Goal: Task Accomplishment & Management: Use online tool/utility

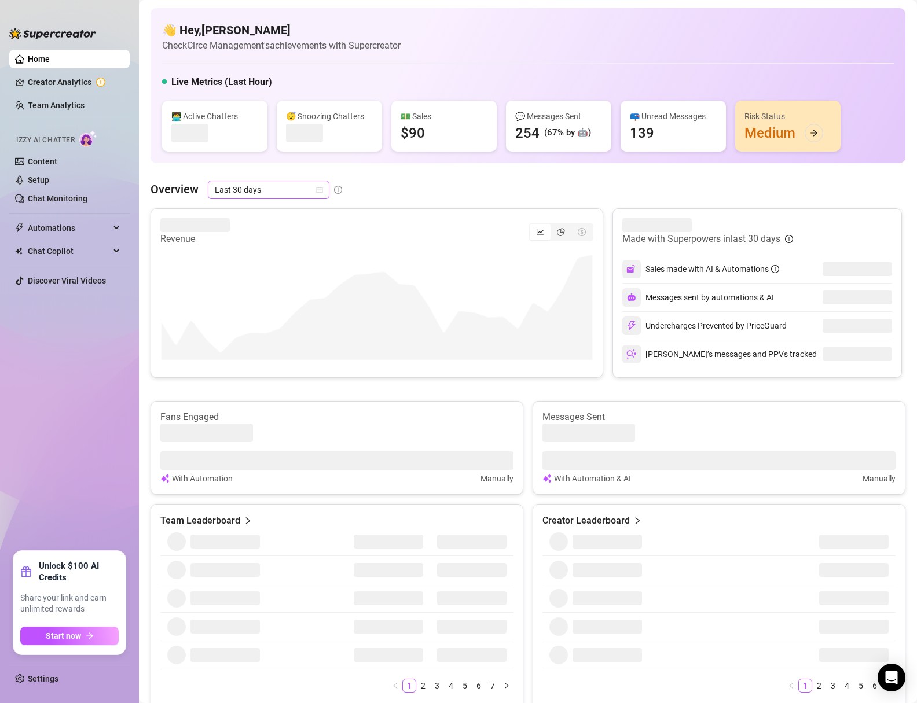
click at [321, 188] on icon "calendar" at bounding box center [319, 189] width 7 height 7
click at [248, 289] on div "Custom date" at bounding box center [267, 287] width 103 height 13
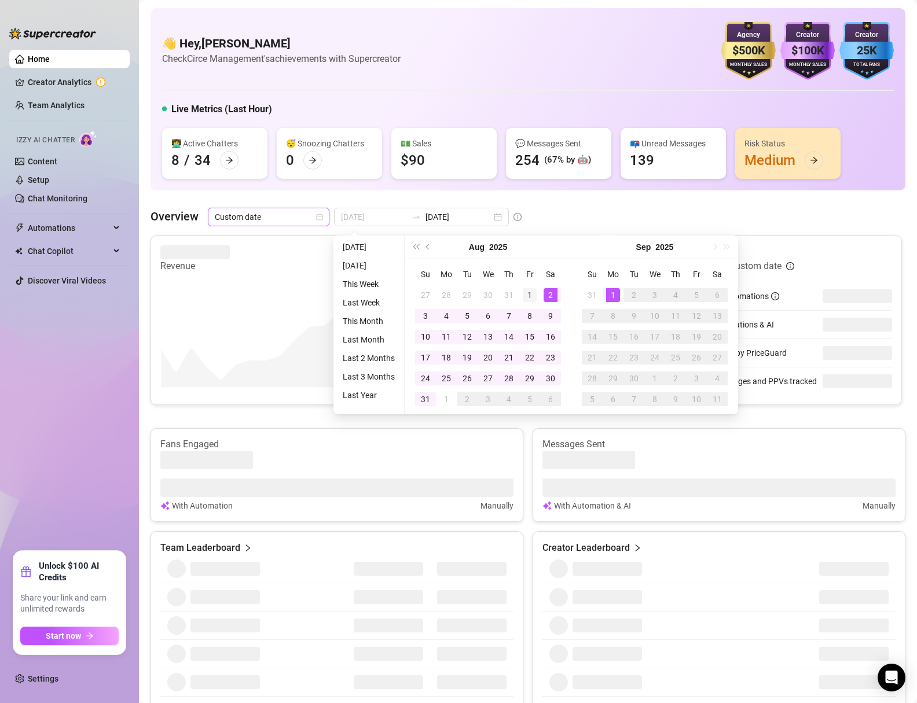
type input "[DATE]"
click at [528, 295] on div "1" at bounding box center [530, 295] width 14 height 14
type input "[DATE]"
click at [428, 400] on div "31" at bounding box center [425, 399] width 14 height 14
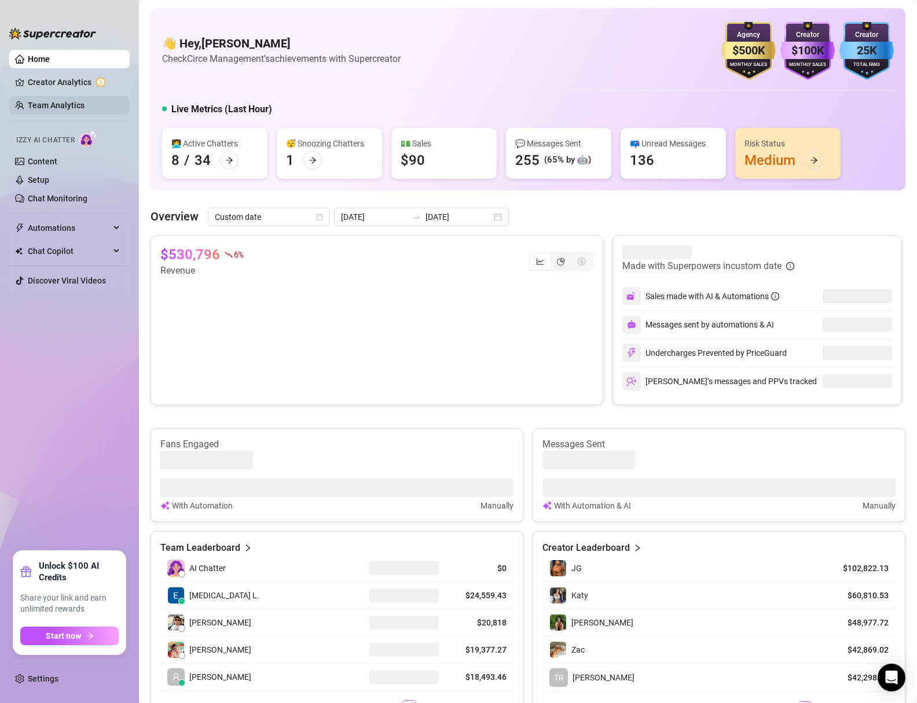
click at [42, 104] on link "Team Analytics" at bounding box center [56, 105] width 57 height 9
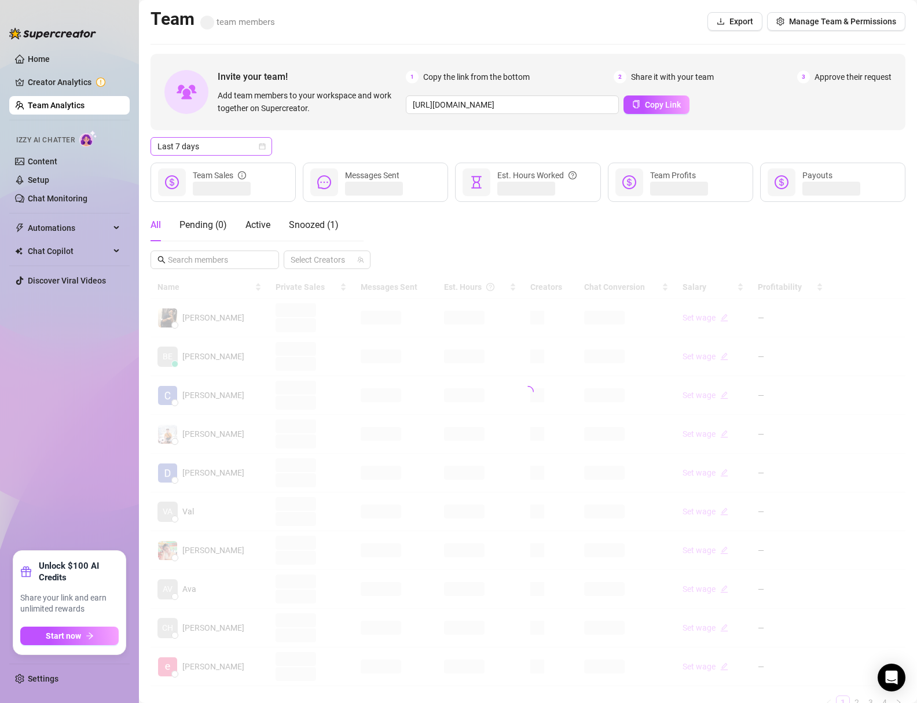
click at [259, 146] on icon "calendar" at bounding box center [262, 146] width 7 height 7
click at [201, 245] on div "Custom date" at bounding box center [211, 243] width 103 height 13
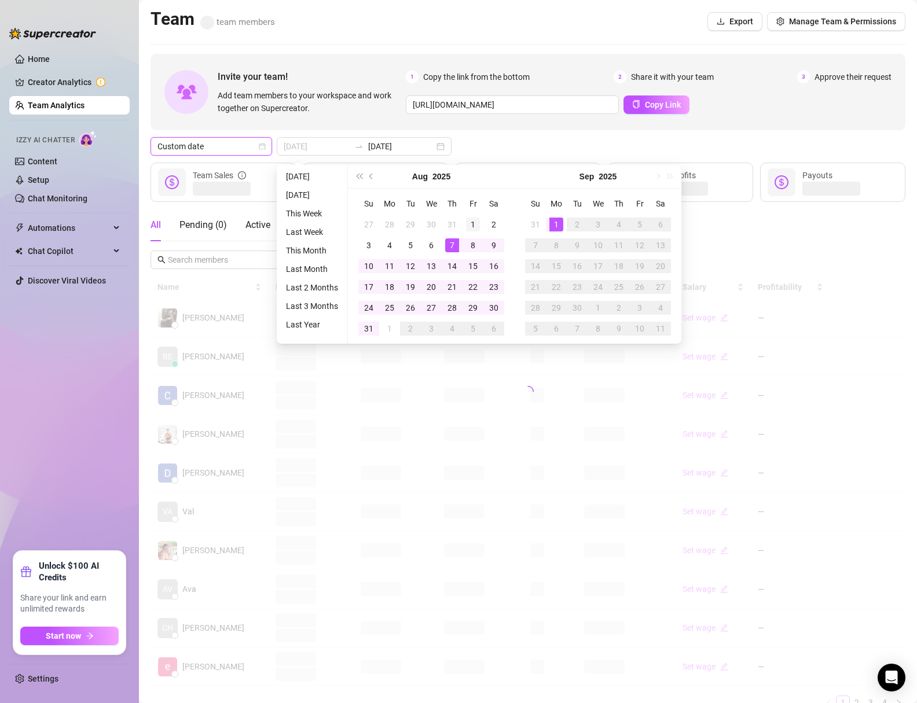
type input "[DATE]"
click at [469, 222] on div "1" at bounding box center [473, 225] width 14 height 14
type input "[DATE]"
click at [365, 333] on div "31" at bounding box center [369, 329] width 14 height 14
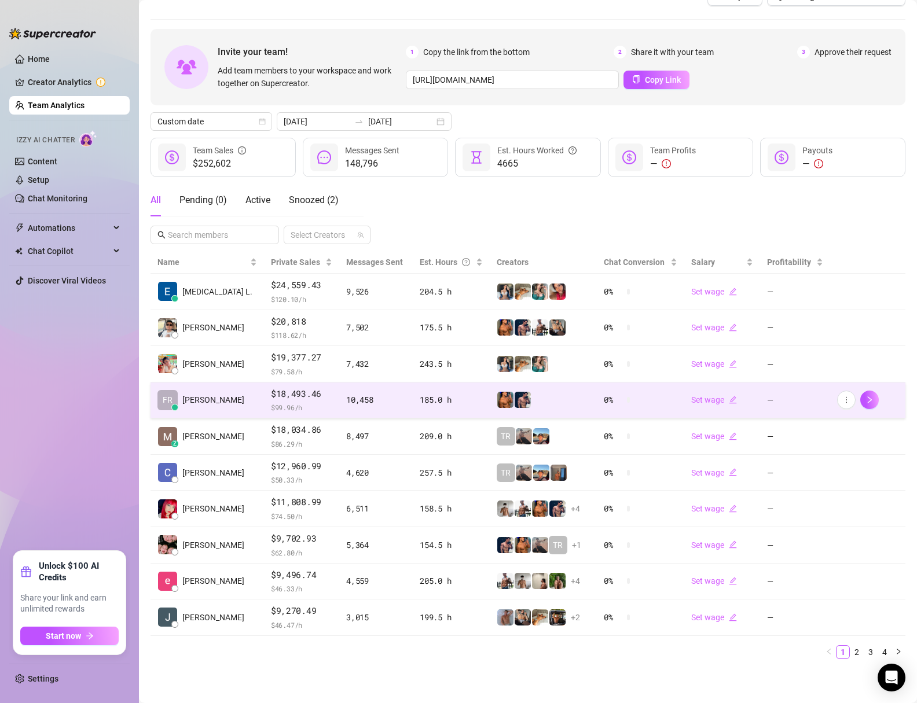
scroll to position [25, 0]
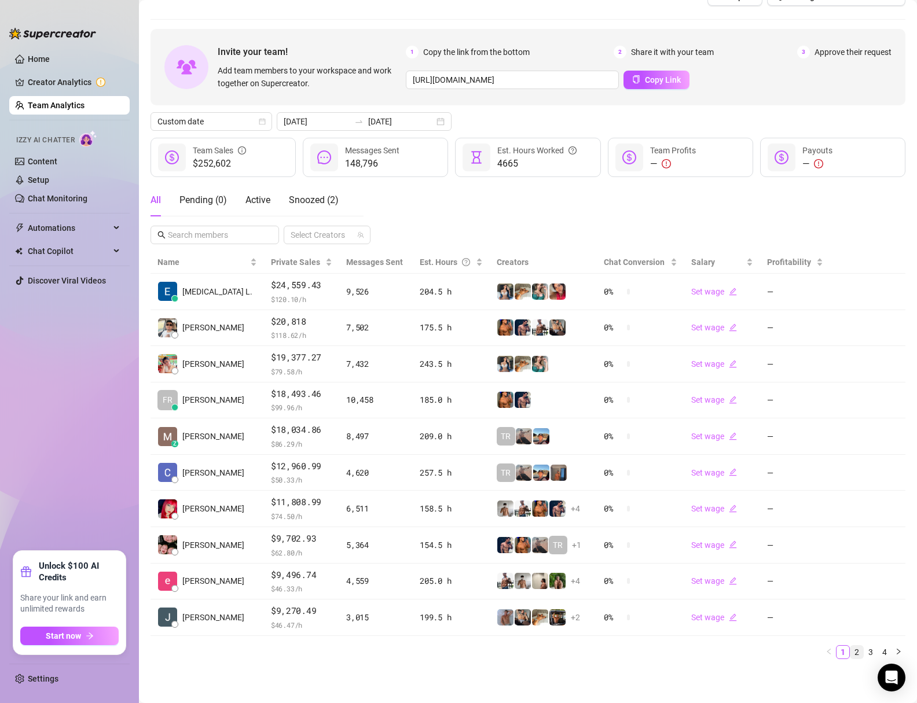
click at [859, 647] on link "2" at bounding box center [856, 652] width 13 height 13
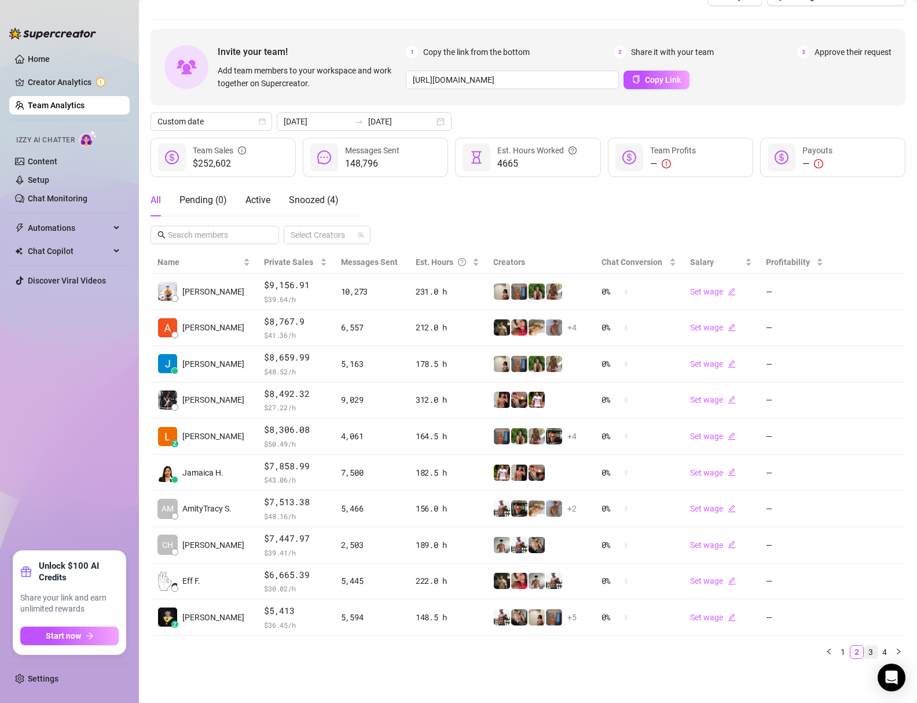
click at [868, 650] on link "3" at bounding box center [870, 652] width 13 height 13
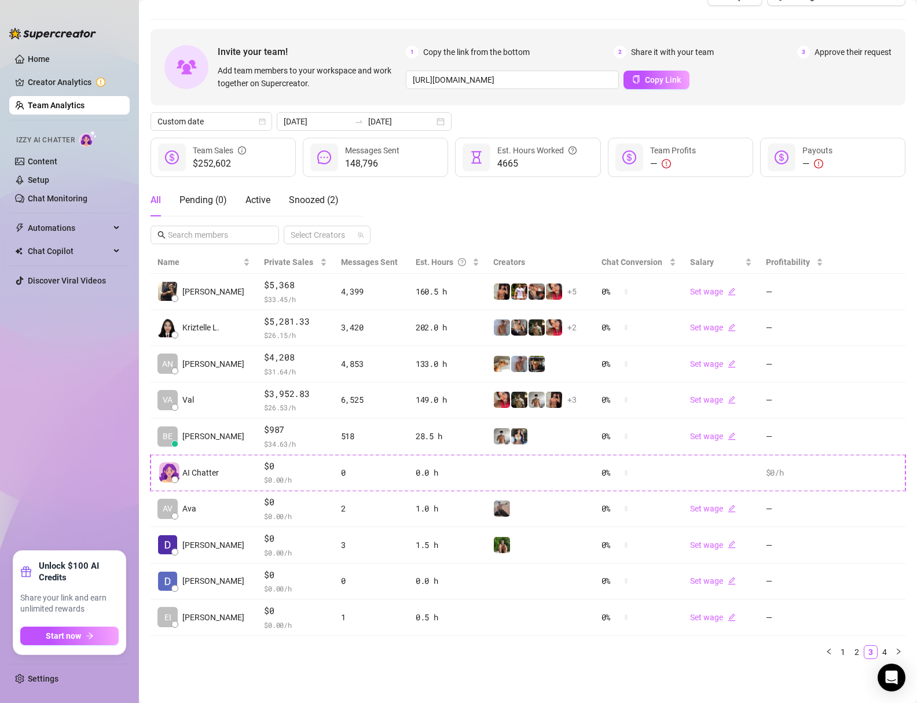
click at [890, 87] on div "[URL][DOMAIN_NAME] Copy Link" at bounding box center [649, 80] width 486 height 19
click at [98, 407] on ul "Home Creator Analytics Team Analytics Izzy AI Chatter Content Setup Chat Monito…" at bounding box center [69, 295] width 120 height 501
